Goal: Find specific page/section: Find specific page/section

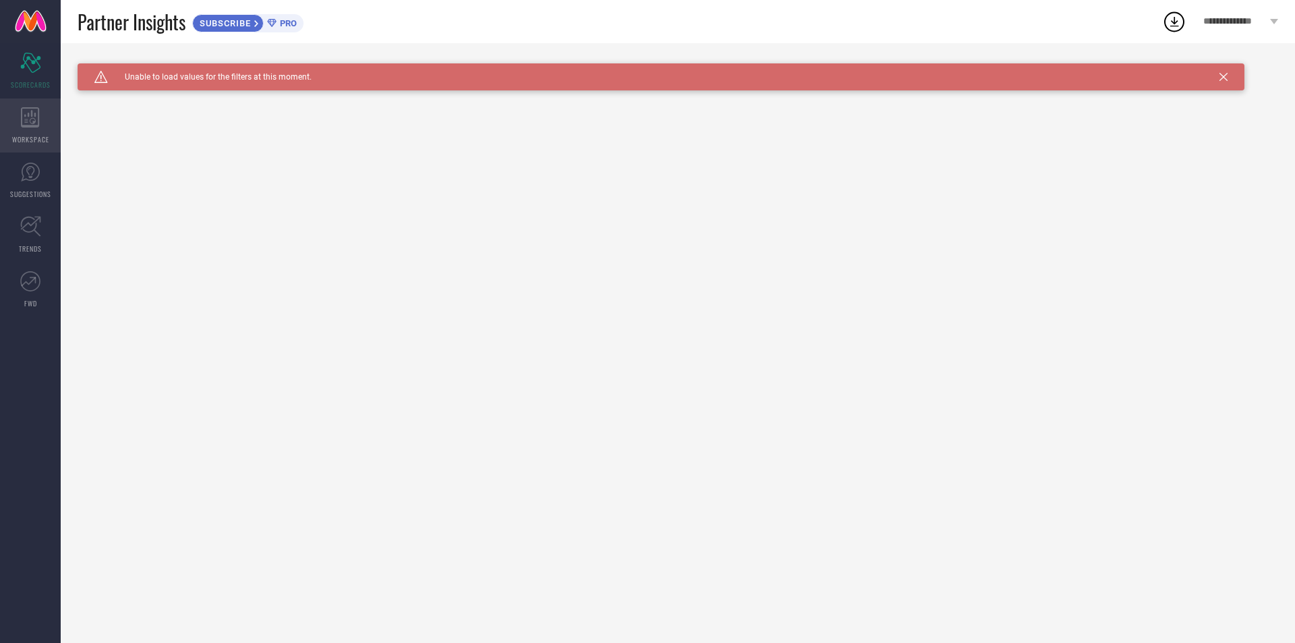
click at [18, 122] on div "WORKSPACE" at bounding box center [30, 125] width 61 height 54
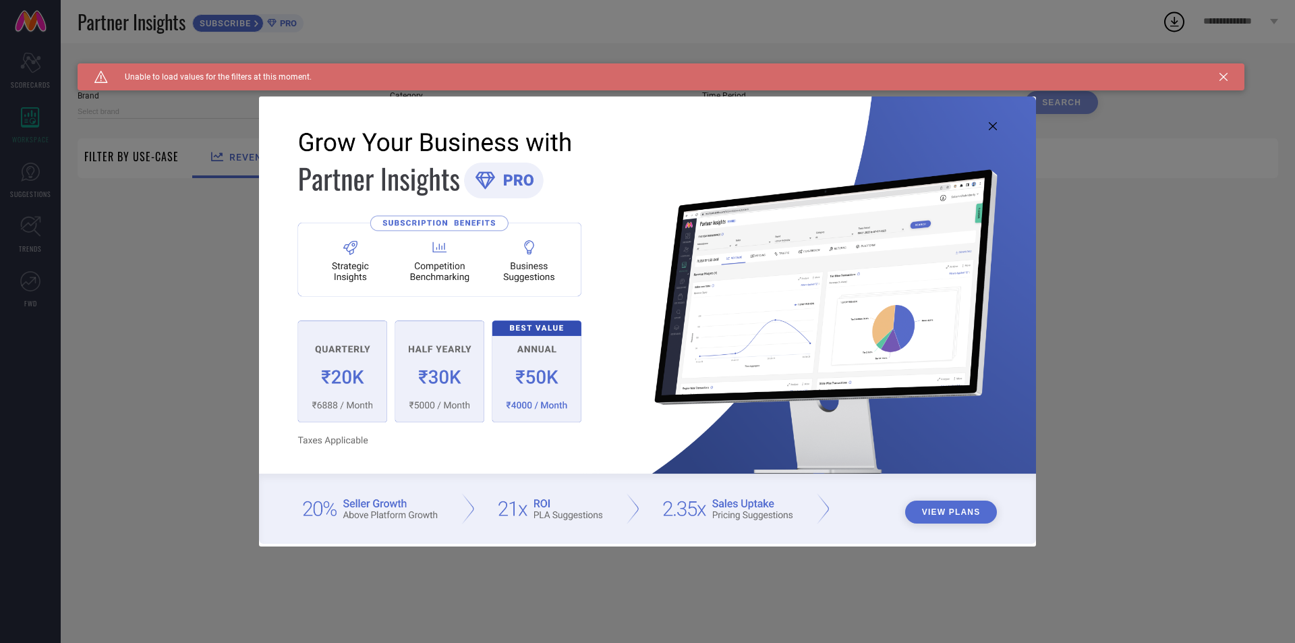
type input "1 STOP FASHION"
type input "All"
click at [1035, 107] on img at bounding box center [647, 319] width 777 height 446
click at [991, 126] on icon at bounding box center [992, 126] width 8 height 8
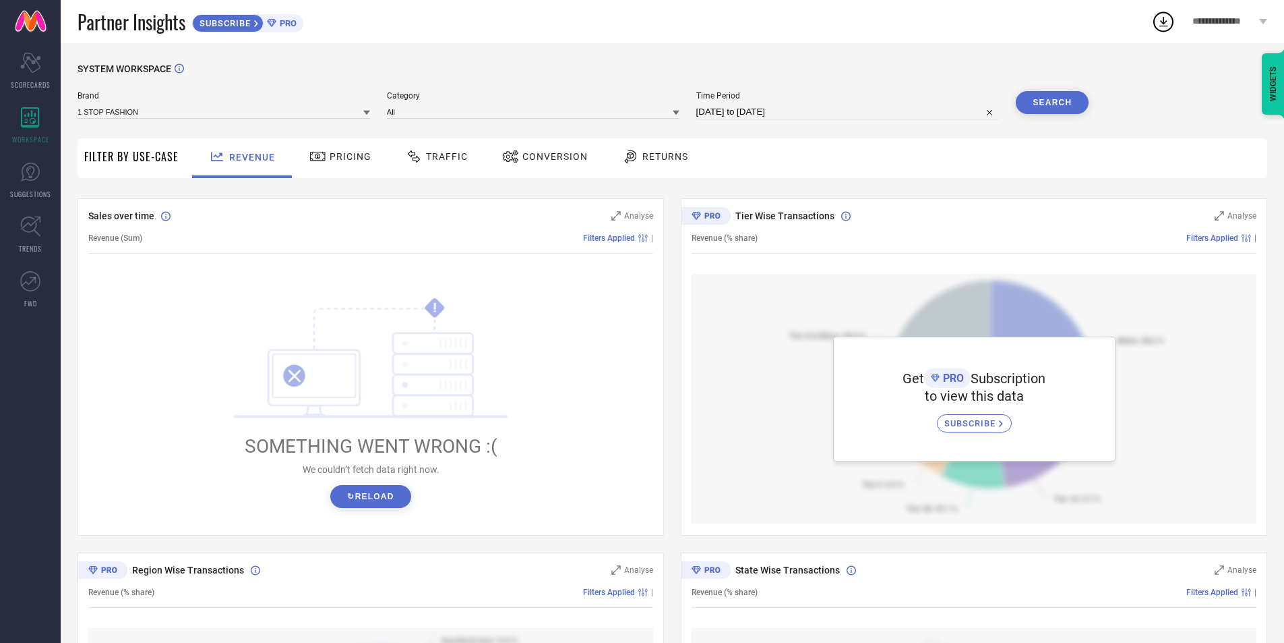
click at [363, 498] on button "↻ Reload" at bounding box center [370, 496] width 80 height 23
